Goal: Task Accomplishment & Management: Use online tool/utility

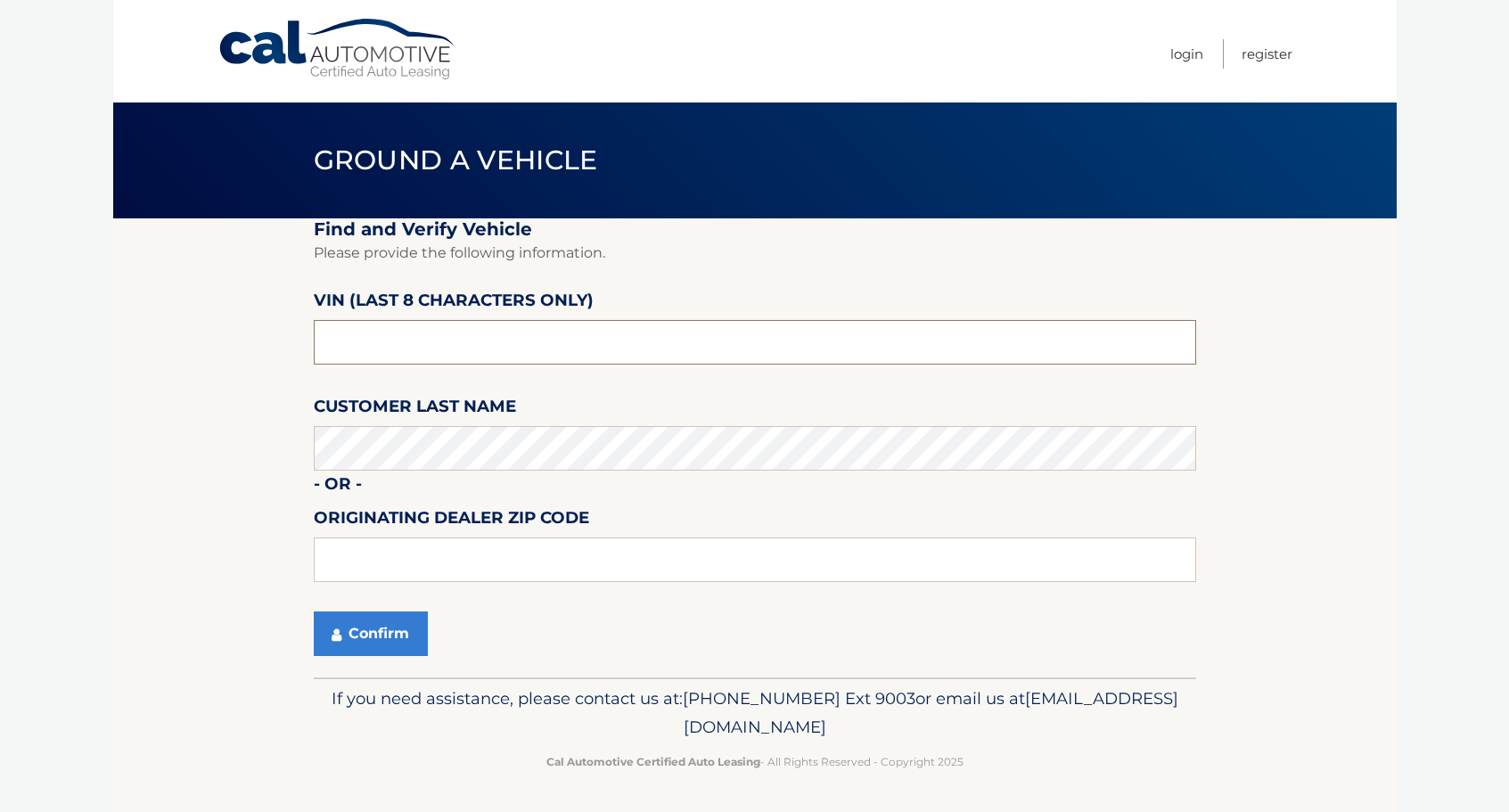
click at [381, 342] on input "text" at bounding box center [754, 341] width 882 height 44
type input "ph247316"
click at [383, 629] on button "Confirm" at bounding box center [371, 633] width 114 height 44
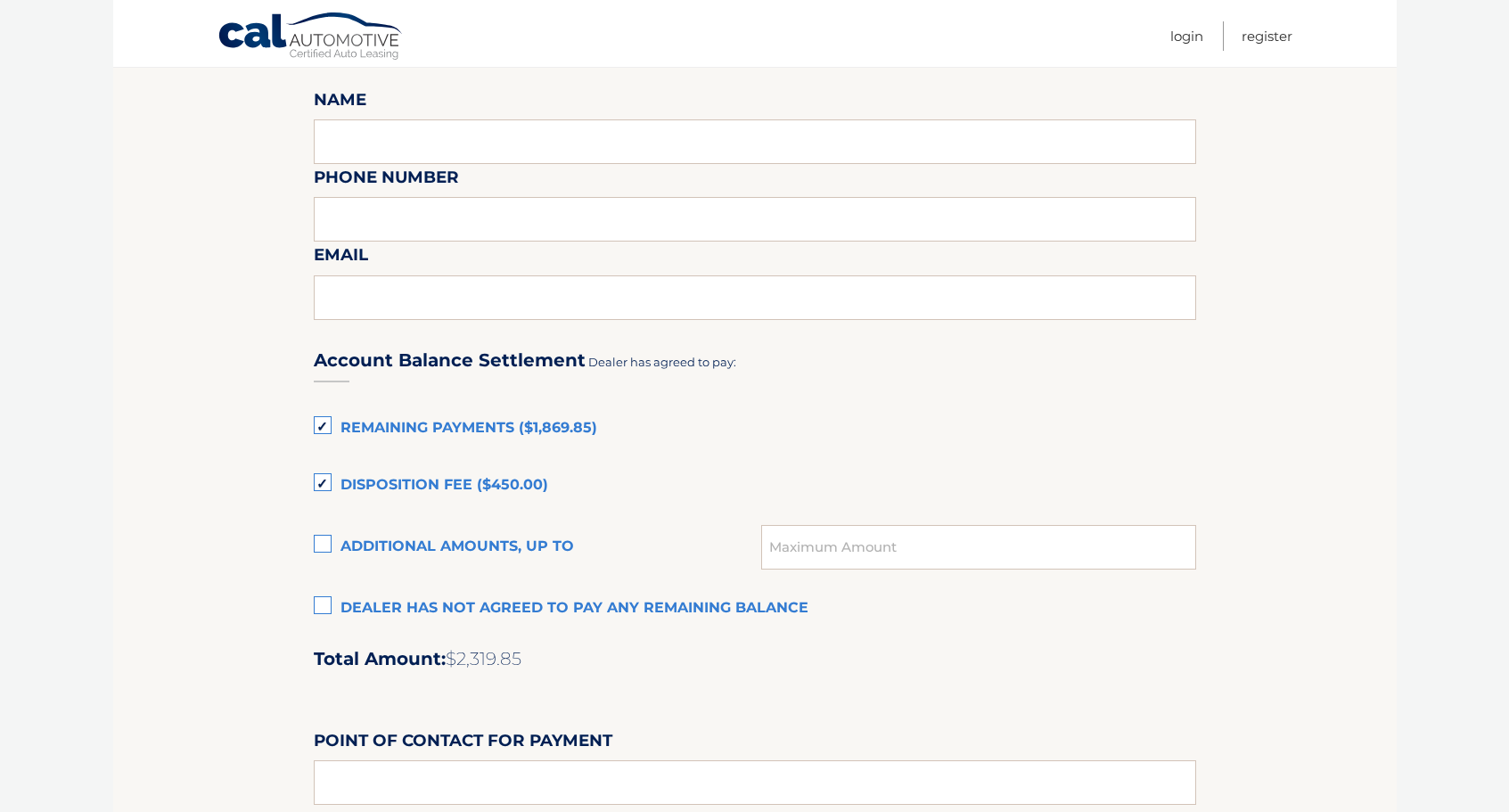
scroll to position [1069, 0]
